Goal: Information Seeking & Learning: Learn about a topic

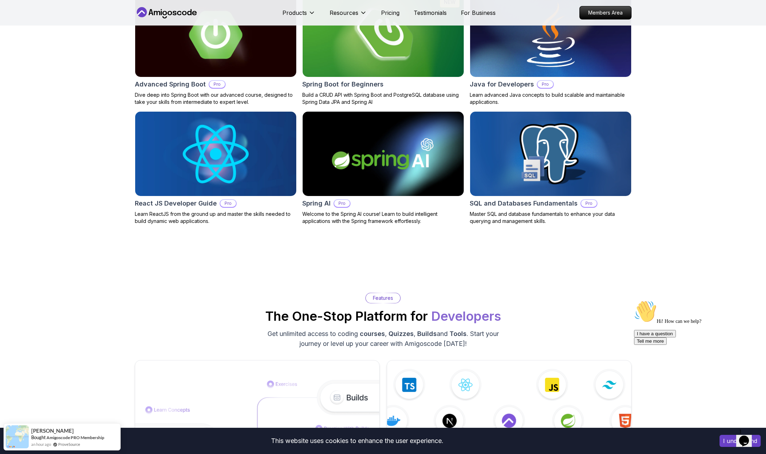
scroll to position [820, 0]
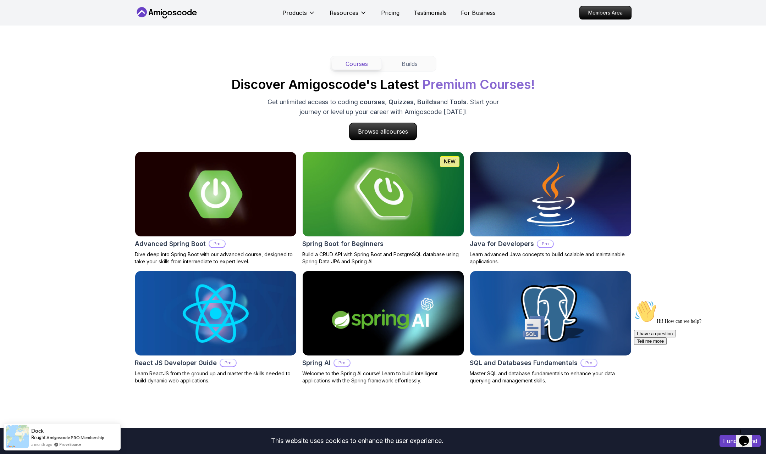
scroll to position [0, 0]
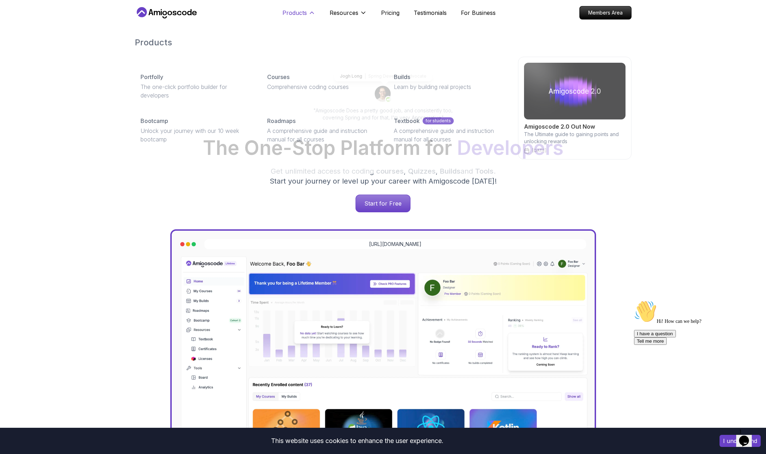
click at [306, 16] on p "Products" at bounding box center [294, 13] width 24 height 9
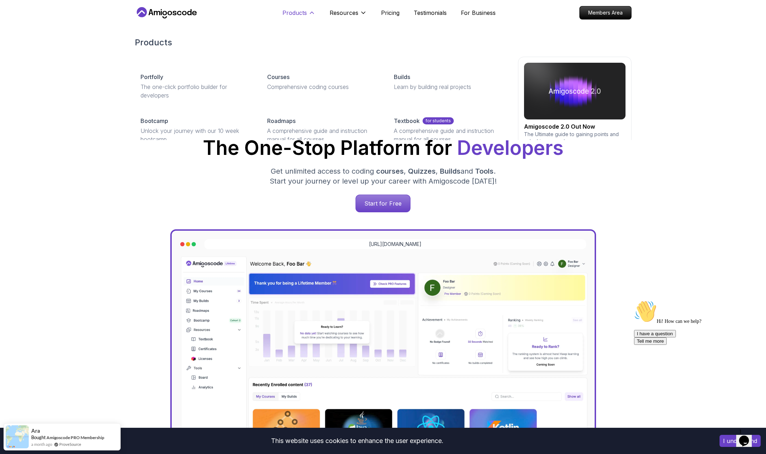
click at [308, 14] on icon at bounding box center [311, 12] width 7 height 7
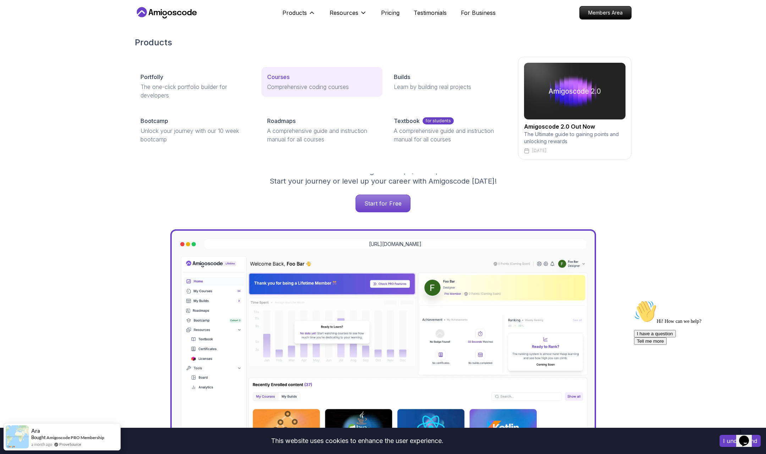
click at [278, 79] on p "Courses" at bounding box center [278, 77] width 22 height 9
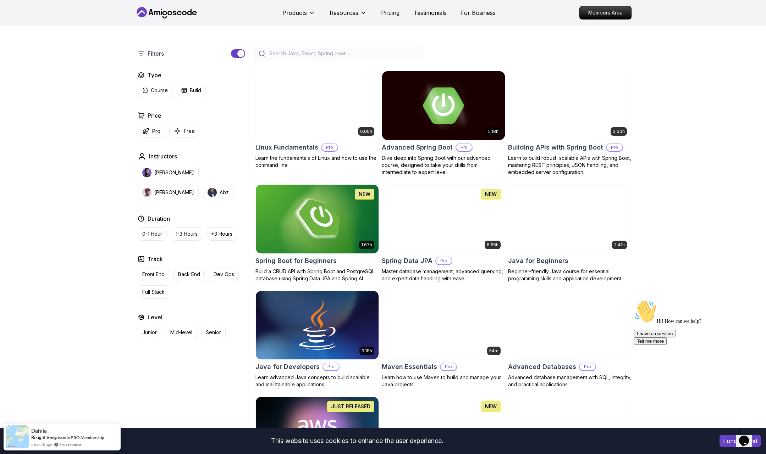
scroll to position [151, 0]
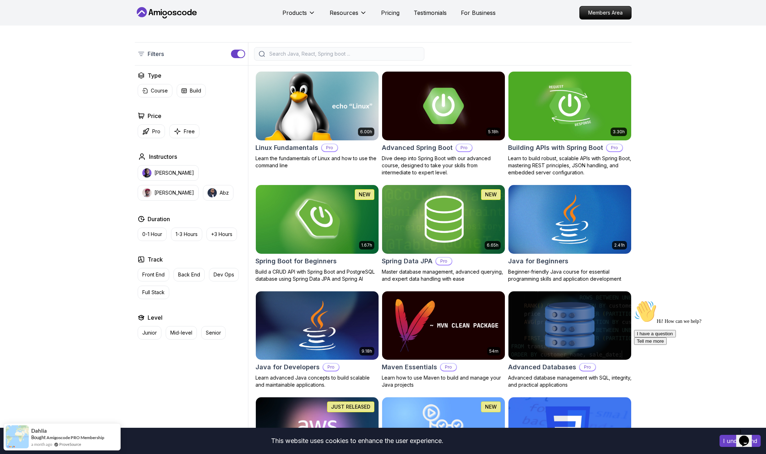
click at [283, 151] on h2 "Linux Fundamentals" at bounding box center [286, 148] width 63 height 10
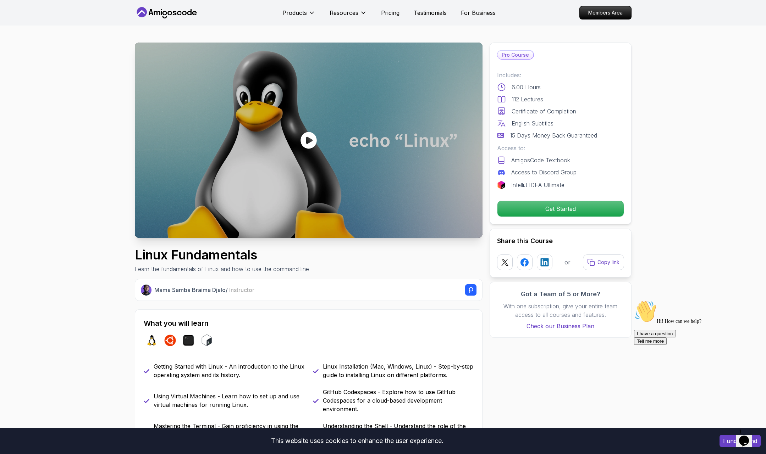
click at [313, 129] on div at bounding box center [309, 140] width 348 height 195
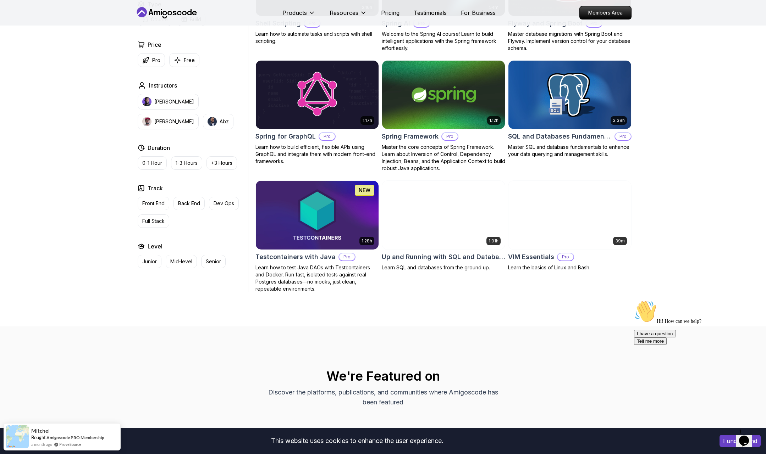
scroll to position [1741, 0]
